Goal: Task Accomplishment & Management: Use online tool/utility

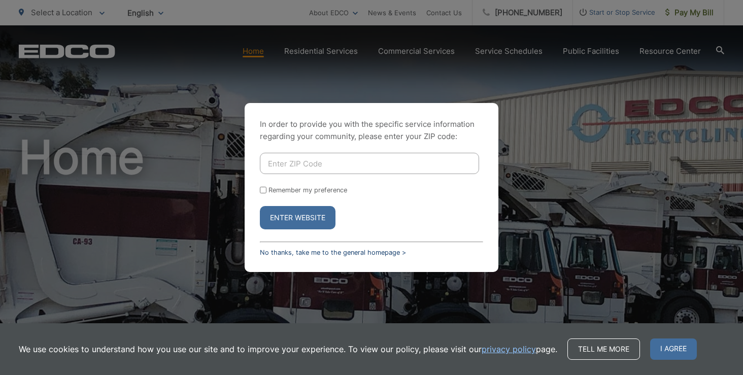
click at [331, 256] on link "No thanks, take me to the general homepage >" at bounding box center [333, 253] width 146 height 8
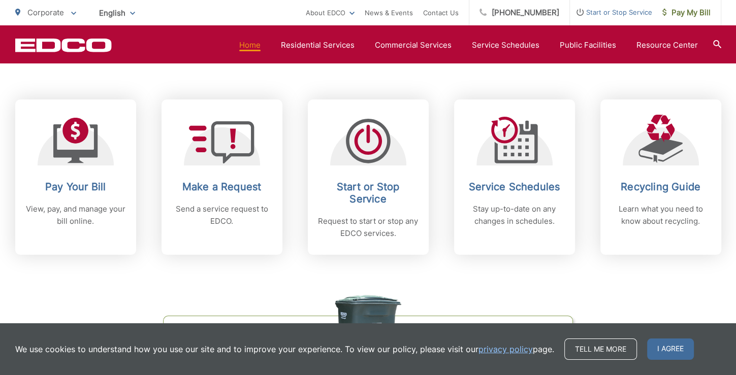
scroll to position [457, 0]
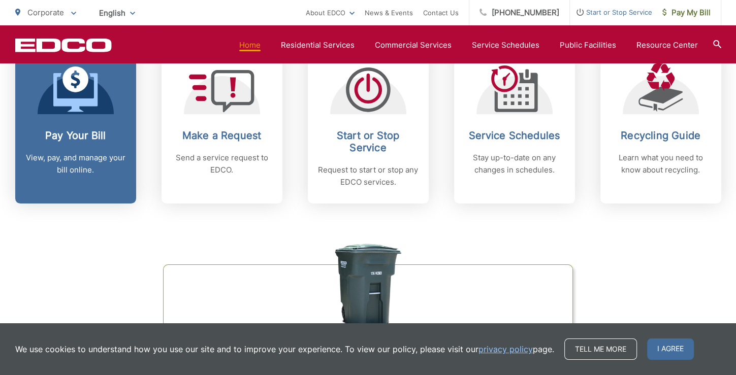
click at [83, 111] on icon at bounding box center [75, 90] width 45 height 46
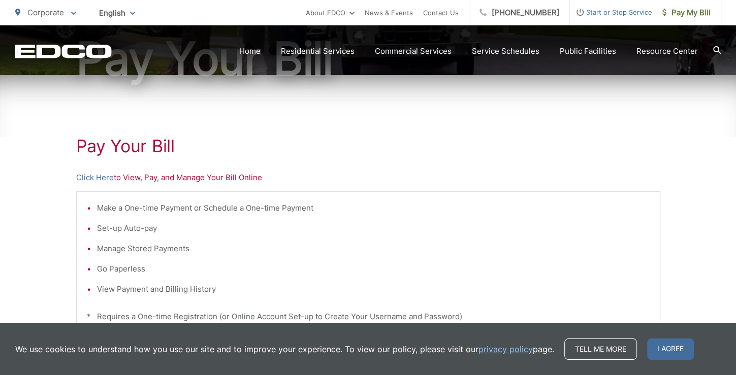
scroll to position [152, 0]
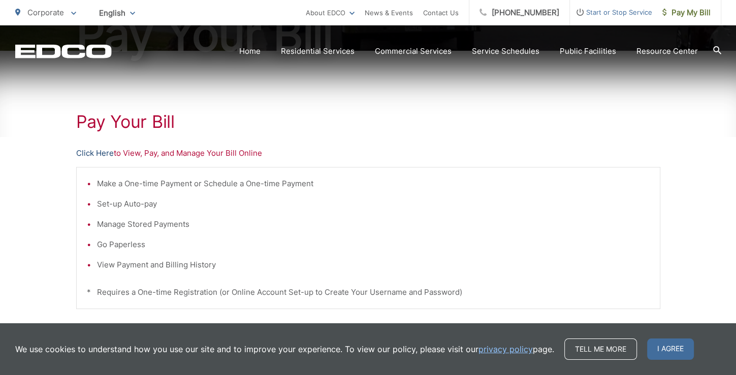
click at [97, 148] on link "Click Here" at bounding box center [95, 153] width 38 height 12
